Goal: Information Seeking & Learning: Check status

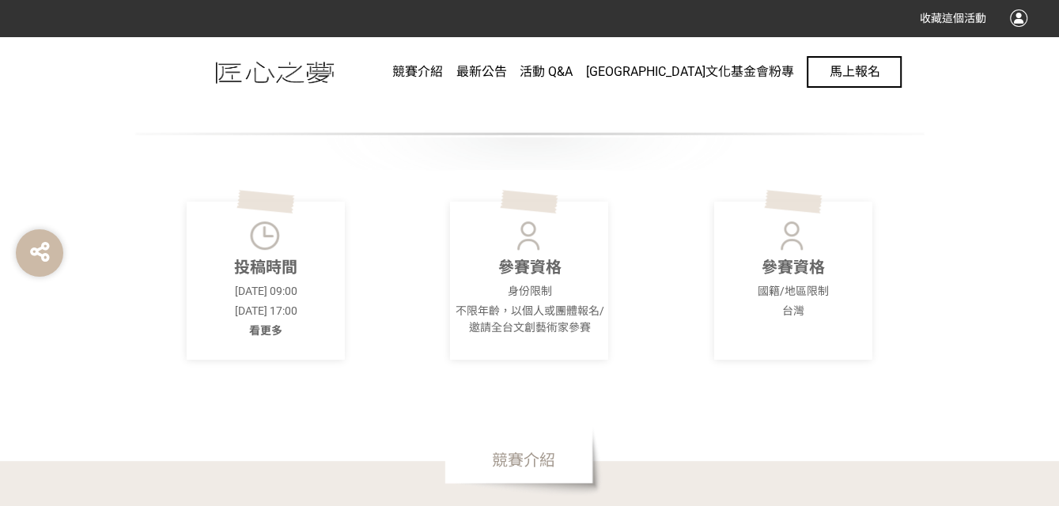
scroll to position [395, 0]
click at [506, 71] on span "最新公告" at bounding box center [481, 71] width 51 height 15
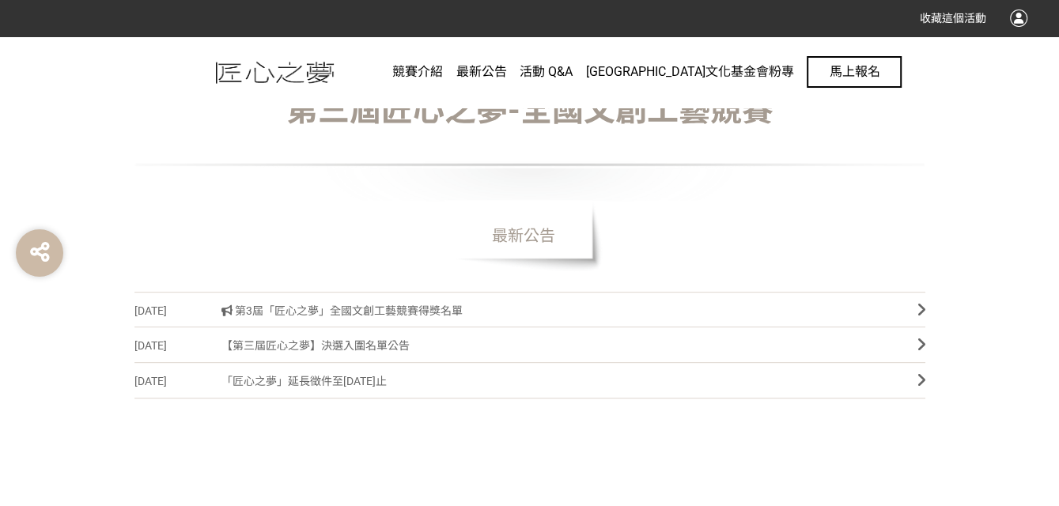
scroll to position [395, 0]
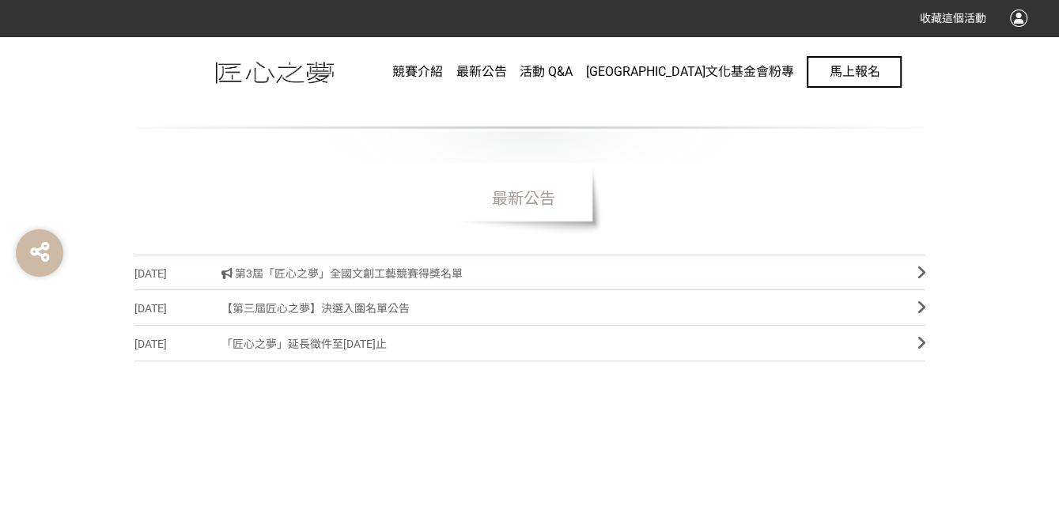
click at [404, 271] on span "第3屆「匠心之夢」全國文創工藝競賽得獎名單" at bounding box center [557, 274] width 672 height 36
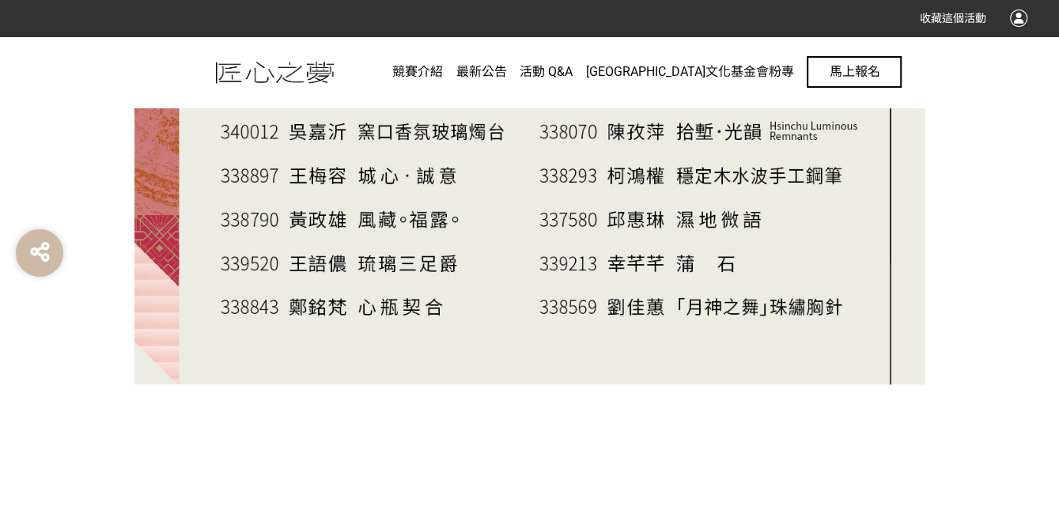
scroll to position [1503, 0]
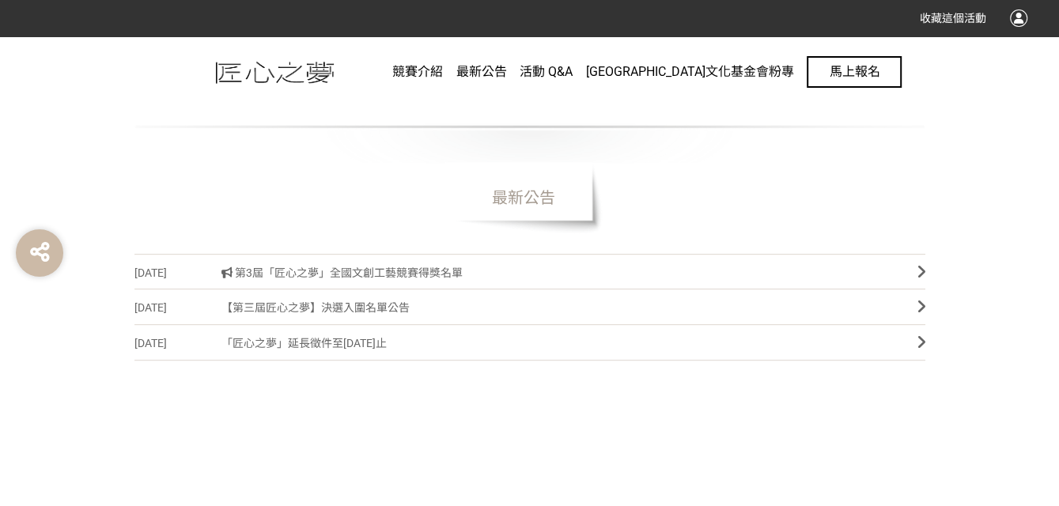
scroll to position [474, 0]
